Goal: Task Accomplishment & Management: Use online tool/utility

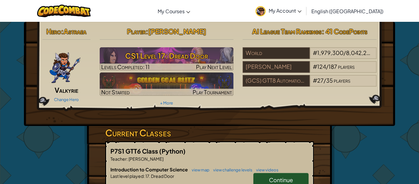
click at [73, 121] on div "Hero : Astraea Valkyrie Change Hero Player : [PERSON_NAME] CS1 Level 17: Dread …" at bounding box center [209, 74] width 371 height 104
click at [361, 117] on div "Hero : Astraea Valkyrie Change Hero Player : [PERSON_NAME] CS1 Level 17: Dread …" at bounding box center [209, 74] width 371 height 104
click at [272, 176] on span "Continue" at bounding box center [281, 179] width 24 height 7
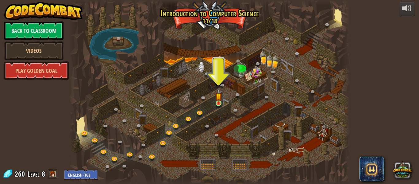
click at [218, 103] on img at bounding box center [219, 96] width 6 height 15
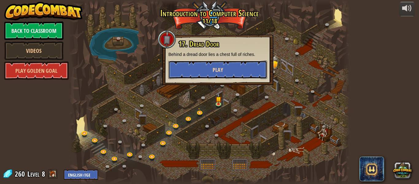
click at [205, 75] on button "Play" at bounding box center [218, 69] width 99 height 18
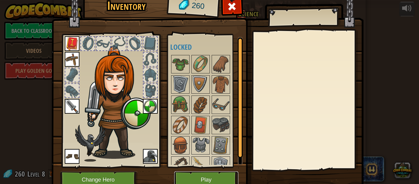
click at [186, 176] on button "Play" at bounding box center [206, 179] width 64 height 17
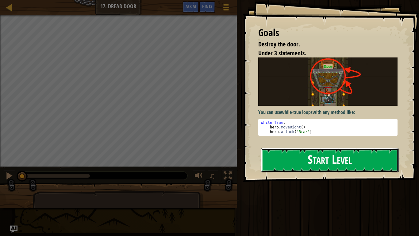
click at [292, 151] on button "Start Level" at bounding box center [330, 160] width 138 height 24
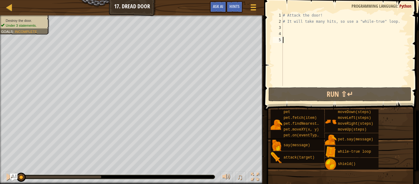
click at [233, 176] on div "♫" at bounding box center [239, 177] width 44 height 13
click at [226, 179] on div at bounding box center [227, 177] width 8 height 8
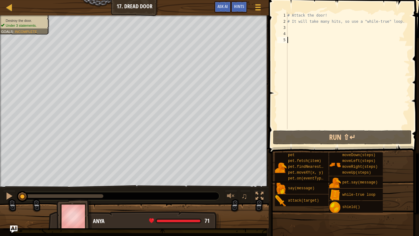
click at [287, 26] on div "3" at bounding box center [283, 28] width 10 height 6
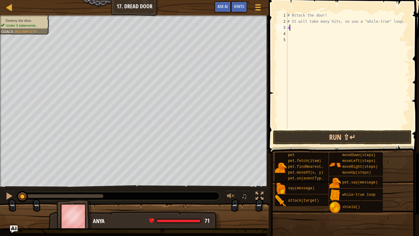
scroll to position [3, 0]
type textarea "hero.attack("door")"
click at [290, 33] on div "# Attack the door! # It will take many hits, so use a "while-true" loop. hero .…" at bounding box center [348, 76] width 124 height 129
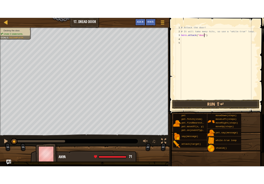
scroll to position [3, 0]
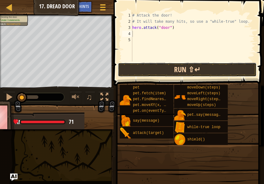
click at [186, 70] on button "Run ⇧↵" at bounding box center [187, 70] width 139 height 14
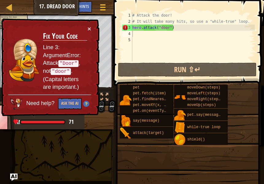
click at [178, 28] on div "# Attack the door! # It will take many hits, so use a "while-true" loop. hero .…" at bounding box center [193, 42] width 124 height 61
click at [161, 29] on div "# Attack the door! # It will take many hits, so use a "while-true" loop. hero .…" at bounding box center [193, 42] width 124 height 61
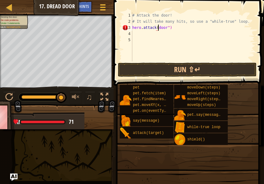
click at [161, 29] on div "# Attack the door! # It will take many hits, so use a "while-true" loop. hero .…" at bounding box center [193, 42] width 124 height 61
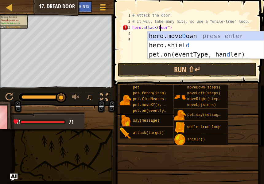
click at [158, 28] on div "# Attack the door! # It will take many hits, so use a "while-true" loop. hero .…" at bounding box center [193, 42] width 124 height 61
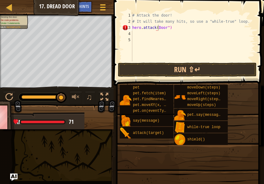
click at [179, 28] on div "# Attack the door! # It will take many hits, so use a "while-true" loop. hero .…" at bounding box center [193, 42] width 124 height 61
type textarea "h"
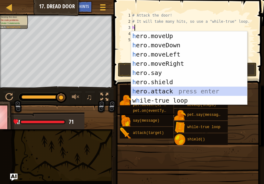
click at [164, 91] on div "h ero.moveUp press enter h ero.moveDown press enter h ero.moveLeft press enter …" at bounding box center [189, 77] width 116 height 92
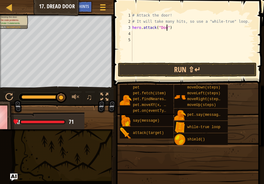
scroll to position [3, 6]
type textarea "hero.attack("Door")"
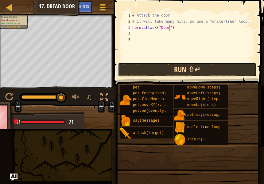
click at [192, 68] on button "Run ⇧↵" at bounding box center [187, 70] width 139 height 14
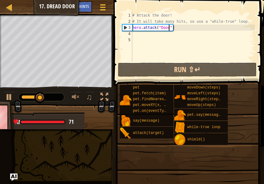
click at [135, 34] on div "# Attack the door! # It will take many hits, so use a "while-true" loop. hero .…" at bounding box center [193, 42] width 124 height 61
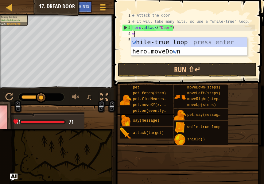
type textarea "wh"
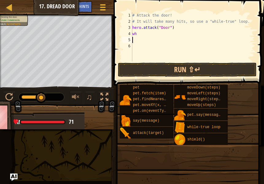
click at [138, 33] on div "# Attack the door! # It will take many hits, so use a "while-true" loop. hero .…" at bounding box center [193, 42] width 124 height 61
type textarea "whi"
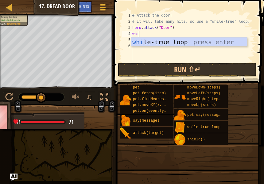
scroll to position [3, 1]
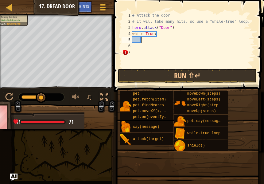
click at [146, 41] on div "# Attack the door! # It will take many hits, so use a "while-true" loop. hero .…" at bounding box center [193, 46] width 124 height 68
click at [137, 45] on div "# Attack the door! # It will take many hits, so use a "while-true" loop. hero .…" at bounding box center [193, 46] width 124 height 68
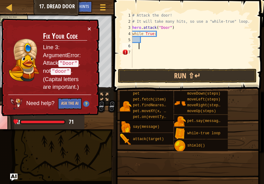
click at [134, 54] on div "# Attack the door! # It will take many hits, so use a "while-true" loop. hero .…" at bounding box center [193, 46] width 124 height 68
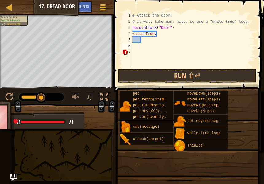
click at [183, 47] on div "# Attack the door! # It will take many hits, so use a "while-true" loop. hero .…" at bounding box center [193, 46] width 124 height 68
click at [134, 55] on div "# Attack the door! # It will take many hits, so use a "while-true" loop. hero .…" at bounding box center [193, 46] width 124 height 68
click at [163, 58] on div "# Attack the door! # It will take many hits, so use a "while-true" loop. hero .…" at bounding box center [193, 46] width 124 height 68
click at [189, 42] on div "# Attack the door! # It will take many hits, so use a "while-true" loop. hero .…" at bounding box center [193, 46] width 124 height 68
click at [162, 36] on div "# Attack the door! # It will take many hits, so use a "while-true" loop. hero .…" at bounding box center [193, 46] width 124 height 68
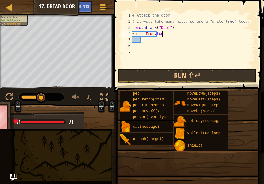
scroll to position [3, 4]
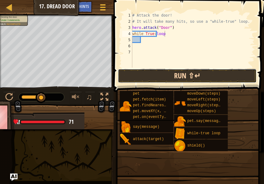
click at [156, 74] on button "Run ⇧↵" at bounding box center [187, 76] width 139 height 14
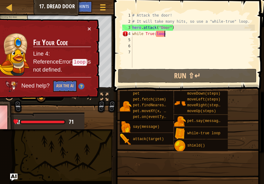
click at [155, 35] on div "# Attack the door! # It will take many hits, so use a "while-true" loop. hero .…" at bounding box center [193, 46] width 124 height 68
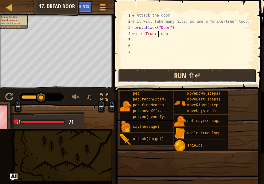
click at [161, 79] on button "Run ⇧↵" at bounding box center [187, 76] width 139 height 14
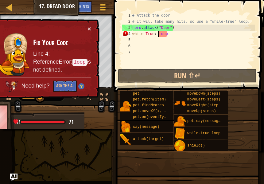
click at [160, 34] on div "# Attack the door! # It will take many hits, so use a "while-true" loop. hero .…" at bounding box center [193, 46] width 124 height 68
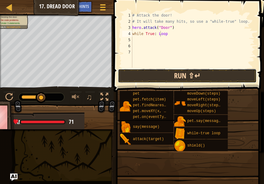
click at [145, 74] on button "Run ⇧↵" at bounding box center [187, 76] width 139 height 14
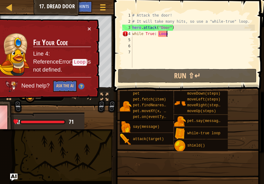
click at [172, 35] on div "# Attack the door! # It will take many hits, so use a "while-true" loop. hero .…" at bounding box center [193, 46] width 124 height 68
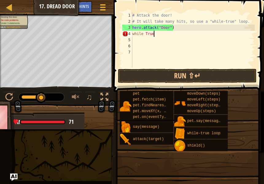
scroll to position [3, 3]
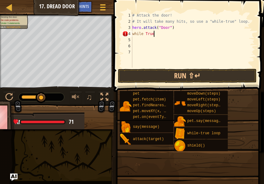
type textarea "while Truel"
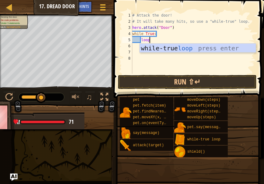
scroll to position [3, 2]
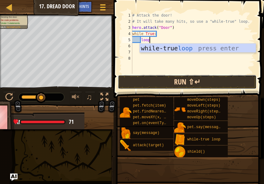
click at [151, 83] on button "Run ⇧↵" at bounding box center [187, 82] width 139 height 14
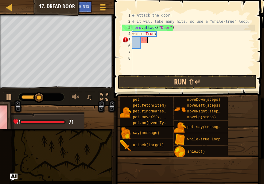
type textarea "l"
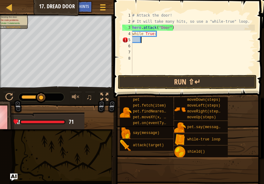
scroll to position [3, 1]
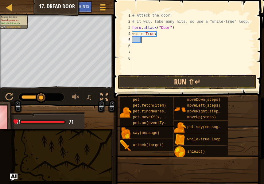
click at [161, 33] on div "# Attack the door! # It will take many hits, so use a "while-true" loop. hero .…" at bounding box center [193, 49] width 124 height 74
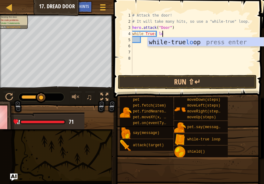
type textarea "while True: loo"
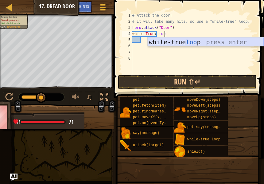
click at [170, 41] on div "while-true loo p press enter" at bounding box center [206, 51] width 116 height 28
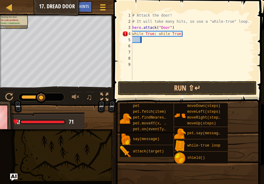
click at [188, 33] on div "# Attack the door! # It will take many hits, so use a "while-true" loop. hero .…" at bounding box center [193, 52] width 124 height 80
type textarea "w"
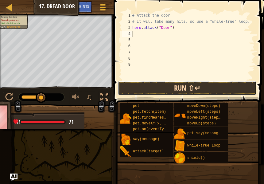
click at [179, 93] on button "Run ⇧↵" at bounding box center [187, 88] width 139 height 14
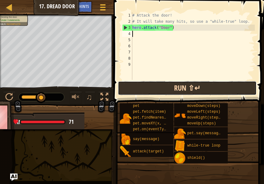
click at [180, 90] on button "Run ⇧↵" at bounding box center [187, 88] width 139 height 14
click at [184, 91] on button "Run ⇧↵" at bounding box center [187, 88] width 139 height 14
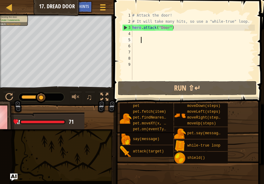
click at [142, 37] on div "# Attack the door! # It will take many hits, so use a "while-true" loop. hero .…" at bounding box center [193, 52] width 124 height 80
click at [134, 29] on div "# Attack the door! # It will take many hits, so use a "while-true" loop. hero .…" at bounding box center [193, 52] width 124 height 80
type textarea "hero.attack("Door")"
click at [136, 35] on div "# Attack the door! # It will take many hits, so use a "while-true" loop. hero .…" at bounding box center [193, 52] width 124 height 80
type textarea "w"
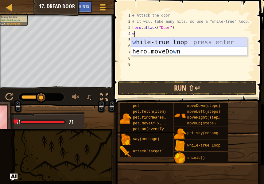
click at [149, 41] on div "w [PERSON_NAME]-true loop press enter hero.moveDo w n press enter" at bounding box center [189, 55] width 116 height 37
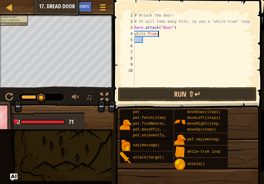
click at [160, 35] on div "# Attack the door! # It will take many hits, so use a "while-true" loop. hero .…" at bounding box center [194, 55] width 122 height 86
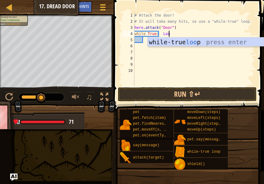
type textarea "while True: Loop"
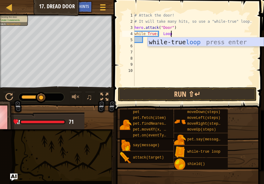
click at [173, 41] on div "while-true loop press enter" at bounding box center [206, 51] width 116 height 28
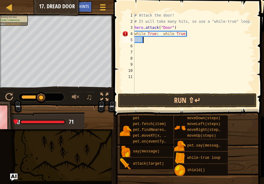
click at [196, 35] on div "# Attack the door! # It will take many hits, so use a "while-true" loop. hero .…" at bounding box center [194, 58] width 122 height 92
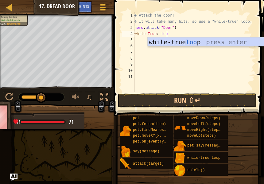
scroll to position [3, 5]
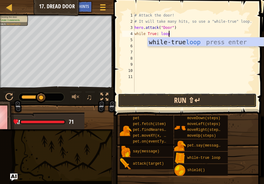
click at [159, 107] on button "Run ⇧↵" at bounding box center [187, 100] width 139 height 14
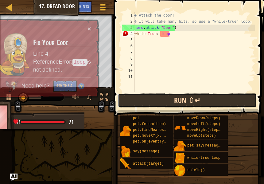
click at [163, 101] on button "Run ⇧↵" at bounding box center [187, 100] width 139 height 14
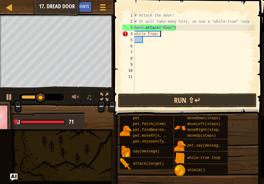
scroll to position [3, 3]
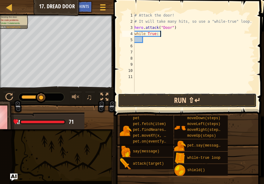
click at [160, 103] on button "Run ⇧↵" at bounding box center [187, 100] width 139 height 14
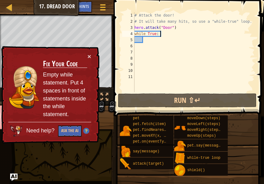
type textarea "while True:"
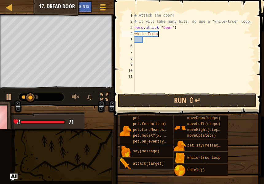
scroll to position [3, 3]
click at [141, 40] on div "# Attack the door! # It will take many hits, so use a "while-true" loop. hero .…" at bounding box center [194, 58] width 122 height 92
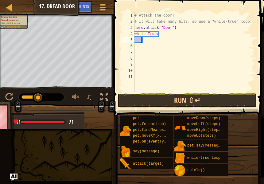
scroll to position [3, 1]
click at [146, 41] on div "# Attack the door! # It will take many hits, so use a "while-true" loop. hero .…" at bounding box center [194, 58] width 122 height 92
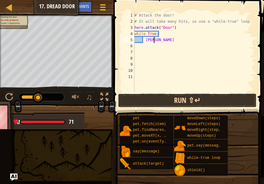
click at [161, 99] on button "Run ⇧↵" at bounding box center [187, 100] width 139 height 14
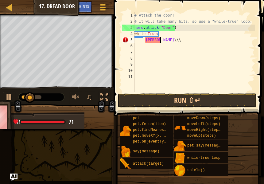
scroll to position [3, 1]
type textarea "l"
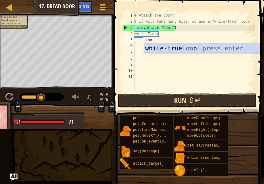
scroll to position [3, 2]
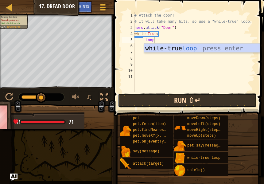
click at [149, 103] on button "Run ⇧↵" at bounding box center [187, 100] width 139 height 14
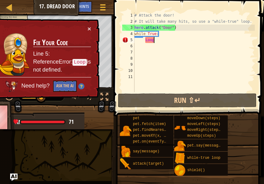
click at [142, 39] on div "# Attack the door! # It will take many hits, so use a "while-true" loop. hero .…" at bounding box center [194, 58] width 122 height 92
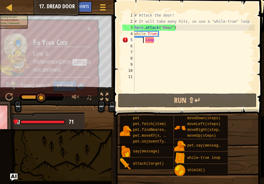
scroll to position [3, 1]
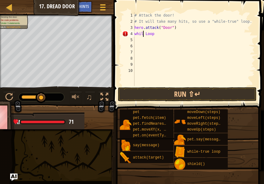
click at [168, 35] on div "# Attack the door! # It will take many hits, so use a "while-true" loop. hero .…" at bounding box center [194, 55] width 122 height 86
type textarea "w"
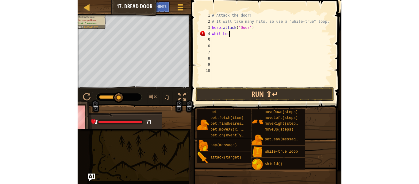
scroll to position [3, 0]
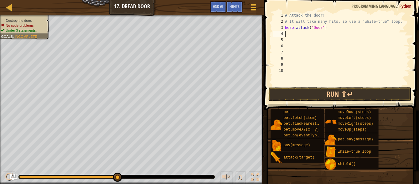
click at [329, 29] on div "# Attack the door! # It will take many hits, so use a "while-true" loop. hero .…" at bounding box center [347, 55] width 126 height 86
type textarea "h"
type textarea "wh"
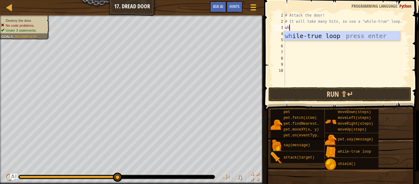
scroll to position [3, 0]
click at [346, 35] on div "wh ile-true loop press enter" at bounding box center [342, 45] width 116 height 28
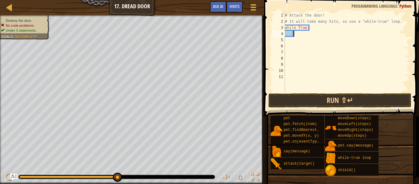
type textarea "g"
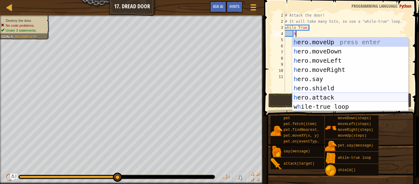
click at [312, 96] on div "h ero.moveUp press enter h ero.moveDown press enter h ero.moveLeft press enter …" at bounding box center [351, 83] width 116 height 92
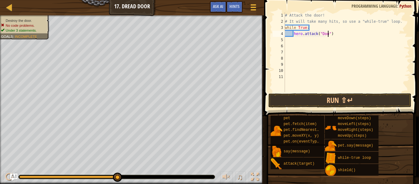
scroll to position [3, 7]
type textarea "hero.attack("Door")"
click at [333, 97] on button "Run ⇧↵" at bounding box center [340, 100] width 143 height 14
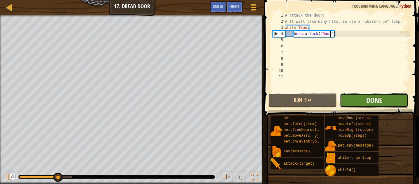
click at [355, 97] on button "Done" at bounding box center [374, 100] width 68 height 14
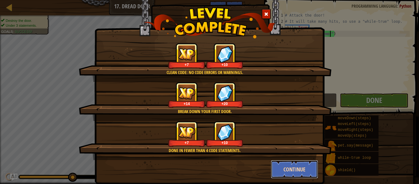
click at [298, 165] on button "Continue" at bounding box center [295, 169] width 48 height 18
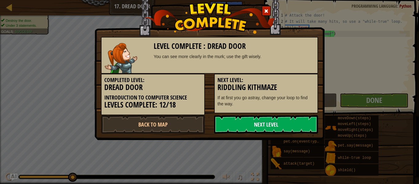
click at [246, 123] on link "Next Level" at bounding box center [266, 124] width 104 height 18
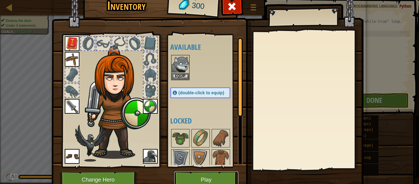
click at [187, 177] on button "Play" at bounding box center [206, 179] width 64 height 17
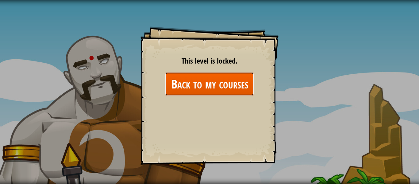
click at [189, 76] on link "Back to my courses" at bounding box center [209, 84] width 89 height 24
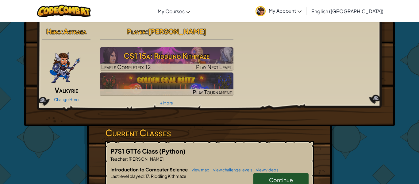
click at [258, 181] on link "Continue" at bounding box center [281, 180] width 55 height 14
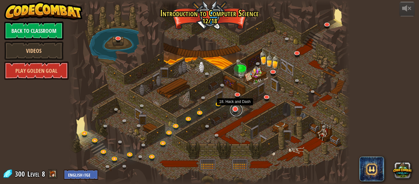
click at [233, 111] on link at bounding box center [236, 110] width 12 height 12
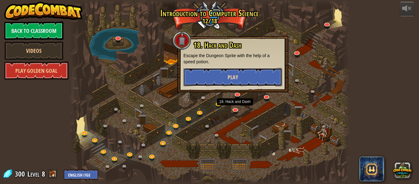
click at [259, 76] on button "Play" at bounding box center [233, 77] width 99 height 18
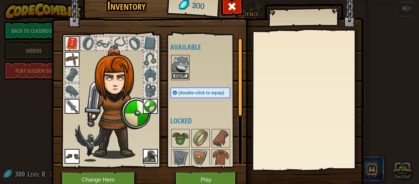
click at [183, 78] on button "Equip" at bounding box center [180, 76] width 17 height 6
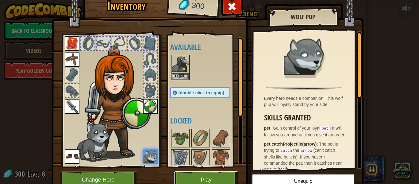
click at [205, 179] on button "Play" at bounding box center [206, 179] width 64 height 17
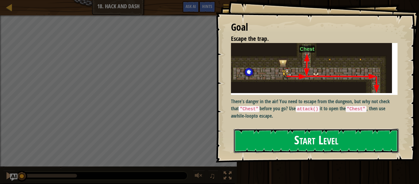
click at [267, 147] on button "Start Level" at bounding box center [316, 141] width 165 height 24
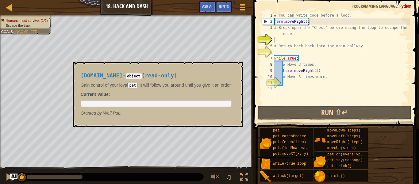
click at [267, 147] on img at bounding box center [266, 143] width 12 height 12
type textarea "]"
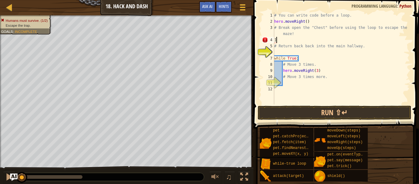
click at [300, 92] on div "# You can write code before a loop. hero . moveRight ( ) # Break open the "Ches…" at bounding box center [341, 64] width 137 height 104
click at [323, 72] on div "# You can write code before a loop. hero . moveRight ( ) # Break open the "Ches…" at bounding box center [341, 64] width 137 height 104
click at [284, 38] on div "# You can write code before a loop. hero . moveRight ( ) # Break open the "Ches…" at bounding box center [341, 64] width 137 height 104
type textarea "]"
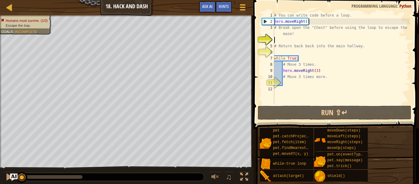
click at [325, 85] on div "# You can write code before a loop. hero . moveRight ( ) # Break open the "Ches…" at bounding box center [341, 64] width 137 height 104
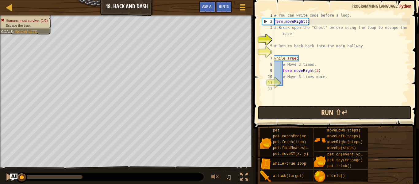
click at [320, 115] on button "Run ⇧↵" at bounding box center [335, 113] width 154 height 14
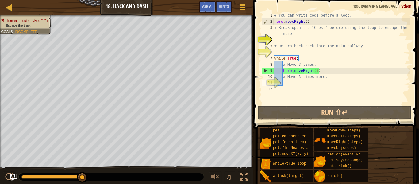
click at [316, 72] on div "# You can write code before a loop. hero . moveRight ( ) # Break open the "Ches…" at bounding box center [341, 64] width 137 height 104
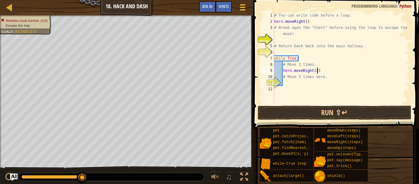
scroll to position [3, 6]
click at [337, 116] on button "Run ⇧↵" at bounding box center [335, 113] width 154 height 14
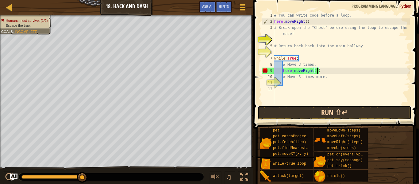
click at [307, 117] on button "Run ⇧↵" at bounding box center [335, 113] width 154 height 14
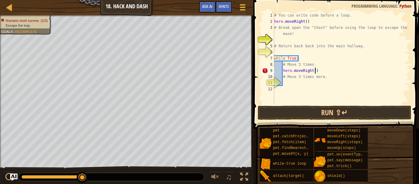
scroll to position [3, 6]
click at [321, 113] on button "Run ⇧↵" at bounding box center [335, 113] width 154 height 14
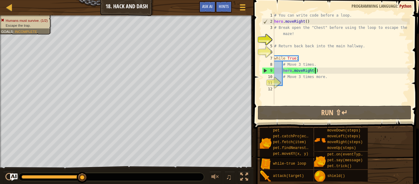
click at [300, 57] on div "# You can write code before a loop. hero . moveRight ( ) # Break open the "Ches…" at bounding box center [341, 64] width 137 height 104
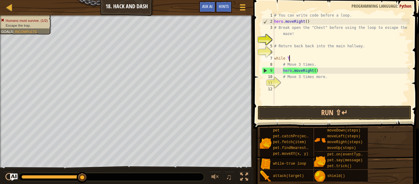
scroll to position [3, 2]
type textarea "w"
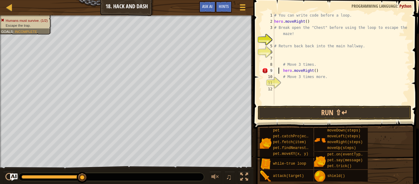
click at [279, 72] on div "# You can write code before a loop. hero . moveRight ( ) # Break open the "Ches…" at bounding box center [341, 64] width 137 height 104
click at [282, 71] on div "# You can write code before a loop. hero . moveRight ( ) # Break open the "Ches…" at bounding box center [341, 64] width 137 height 104
click at [275, 72] on div "# You can write code before a loop. hero . moveRight ( ) # Break open the "Ches…" at bounding box center [341, 64] width 137 height 104
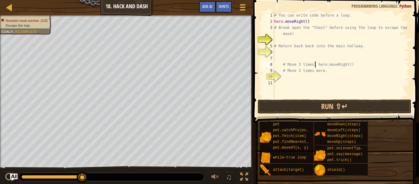
click at [328, 68] on div "# You can write code before a loop. hero . moveRight ( ) # Break open the "Ches…" at bounding box center [341, 61] width 137 height 98
type textarea "#"
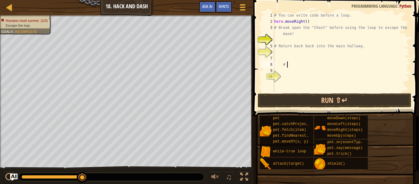
type textarea "#"
click at [328, 68] on div "# You can write code before a loop. hero . moveRight ( ) # Break open the "Ches…" at bounding box center [341, 58] width 137 height 92
